Goal: Use online tool/utility: Utilize a website feature to perform a specific function

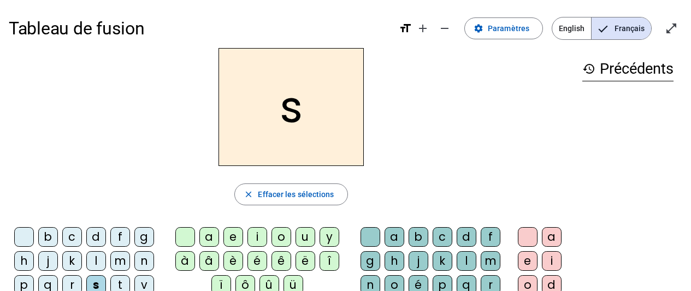
scroll to position [31, 0]
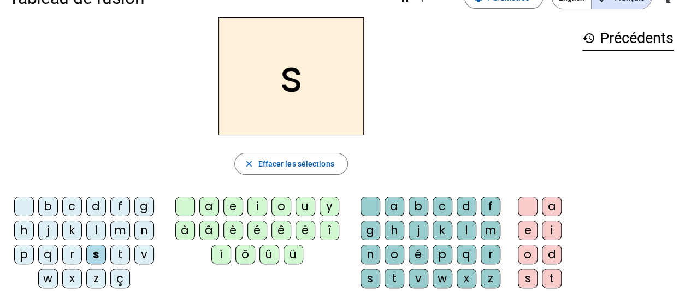
click at [253, 202] on div "i" at bounding box center [257, 207] width 20 height 20
click at [470, 230] on div "l" at bounding box center [466, 231] width 20 height 20
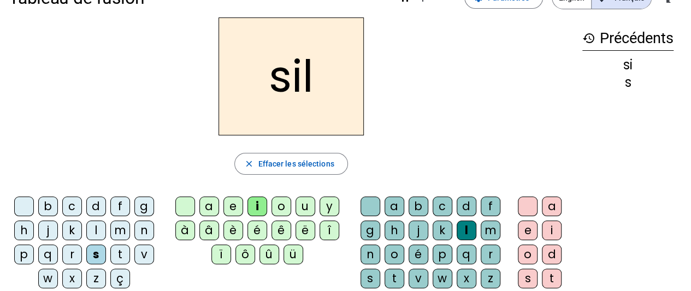
click at [529, 252] on div "o" at bounding box center [528, 255] width 20 height 20
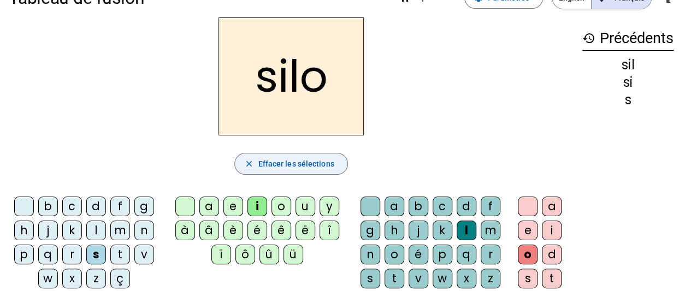
click at [325, 164] on span "Effacer les sélections" at bounding box center [296, 163] width 76 height 13
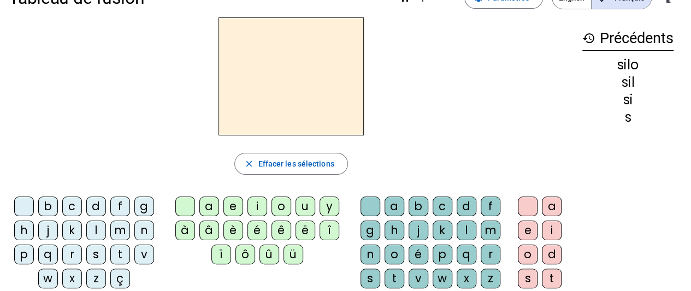
click at [99, 254] on div "s" at bounding box center [96, 255] width 20 height 20
click at [254, 206] on div "i" at bounding box center [257, 207] width 20 height 20
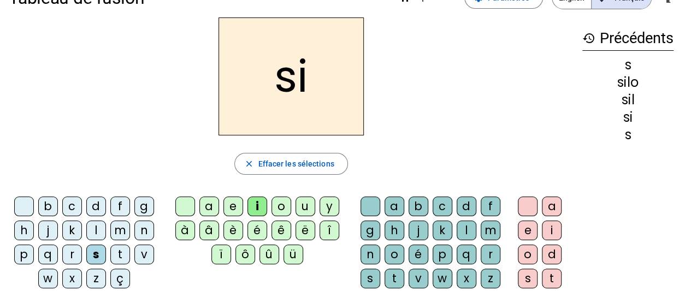
click at [467, 231] on div "l" at bounding box center [466, 231] width 20 height 20
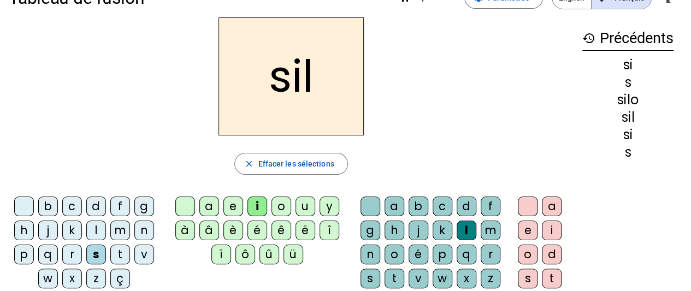
click at [286, 163] on span "Effacer les sélections" at bounding box center [296, 163] width 76 height 13
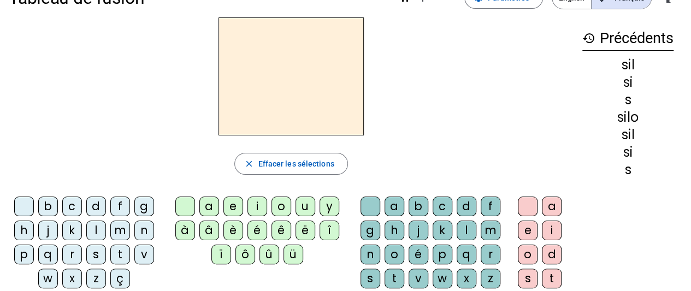
click at [98, 208] on div "d" at bounding box center [96, 207] width 20 height 20
click at [301, 201] on div "u" at bounding box center [305, 207] width 20 height 20
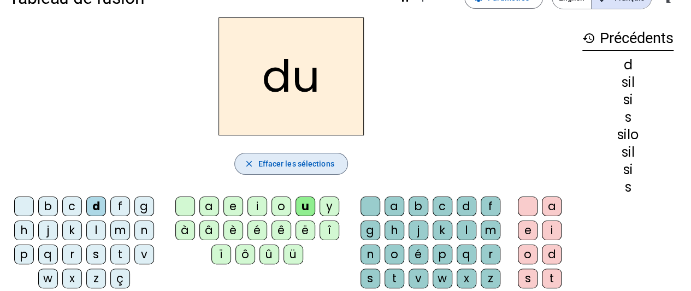
click at [319, 164] on span "Effacer les sélections" at bounding box center [296, 163] width 76 height 13
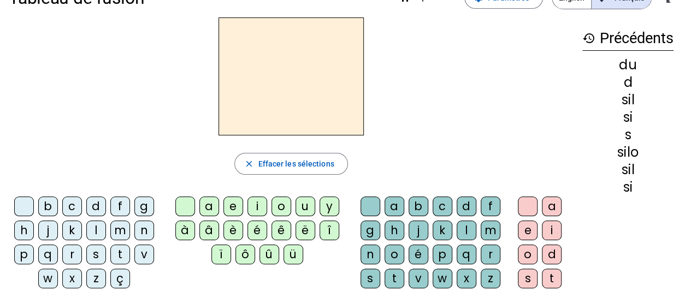
click at [100, 207] on div "d" at bounding box center [96, 207] width 20 height 20
click at [237, 206] on div "e" at bounding box center [233, 207] width 20 height 20
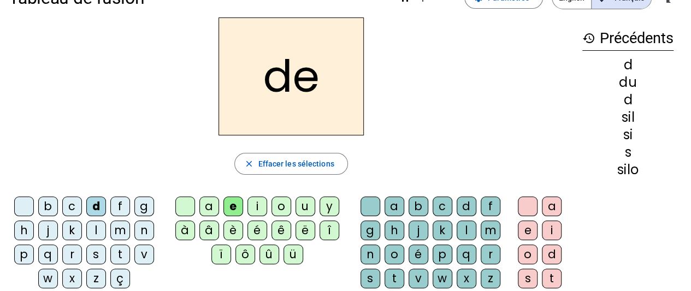
click at [325, 163] on span "Effacer les sélections" at bounding box center [296, 163] width 76 height 13
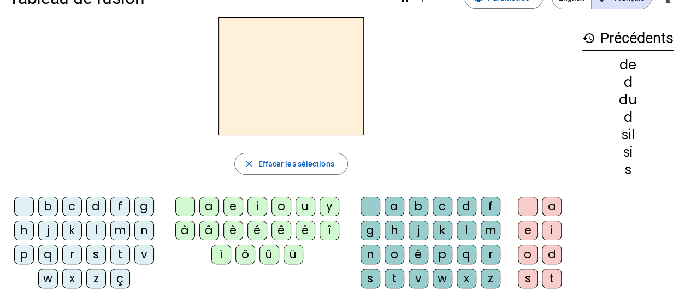
click at [118, 232] on div "m" at bounding box center [120, 231] width 20 height 20
click at [229, 205] on div "e" at bounding box center [233, 207] width 20 height 20
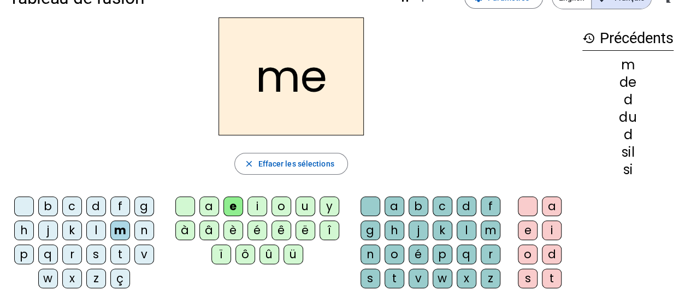
click at [305, 163] on span "Effacer les sélections" at bounding box center [296, 163] width 76 height 13
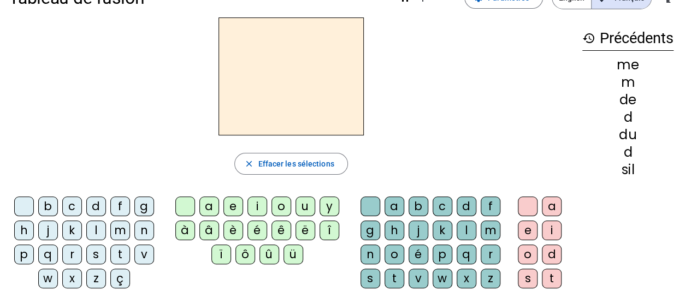
click at [120, 254] on div "t" at bounding box center [120, 255] width 20 height 20
click at [228, 206] on div "e" at bounding box center [233, 207] width 20 height 20
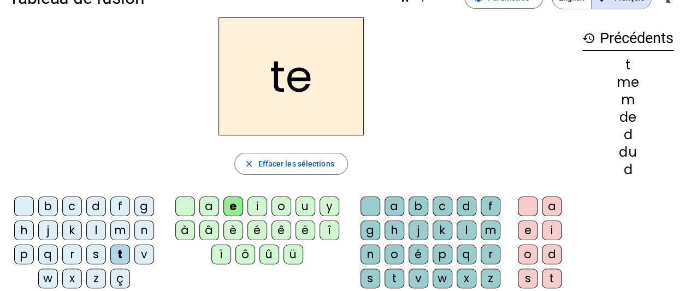
click at [306, 159] on span "Effacer les sélections" at bounding box center [296, 163] width 76 height 13
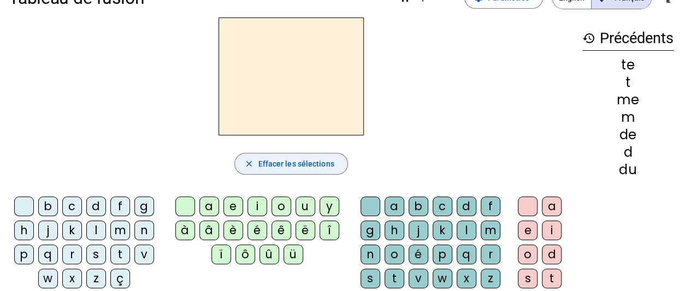
click at [49, 227] on div "j" at bounding box center [48, 231] width 20 height 20
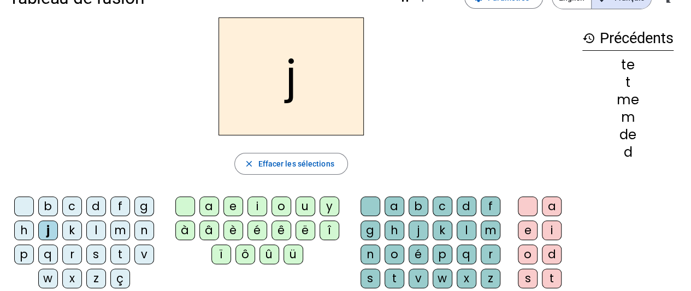
click at [235, 207] on div "e" at bounding box center [233, 207] width 20 height 20
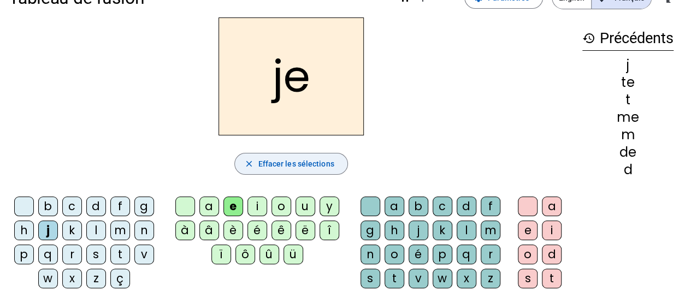
click at [320, 167] on span "Effacer les sélections" at bounding box center [296, 163] width 76 height 13
